Goal: Information Seeking & Learning: Learn about a topic

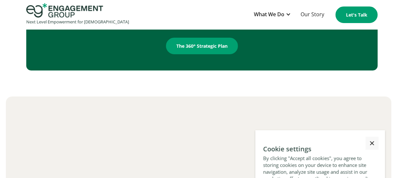
scroll to position [1094, 0]
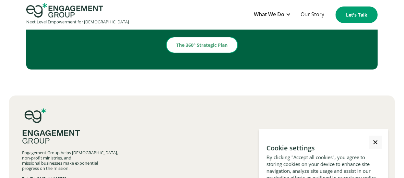
click at [214, 53] on link "The 360° Strategic Plan" at bounding box center [202, 45] width 72 height 17
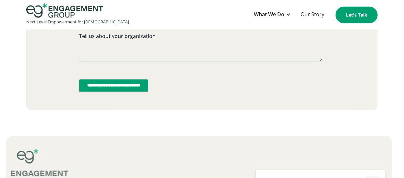
scroll to position [1736, 0]
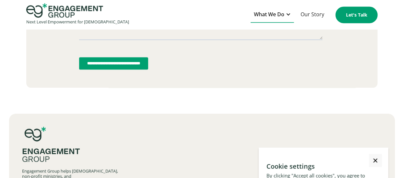
click at [290, 13] on div at bounding box center [287, 14] width 5 height 5
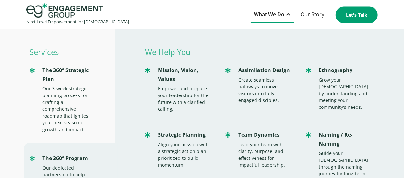
scroll to position [0, 0]
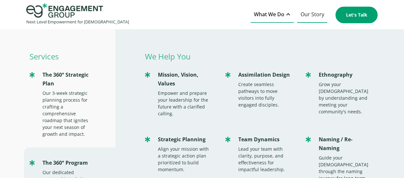
click at [313, 12] on link "Our Story" at bounding box center [312, 15] width 30 height 16
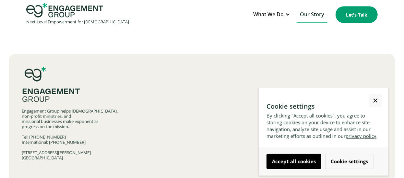
scroll to position [1538, 0]
